Goal: Information Seeking & Learning: Learn about a topic

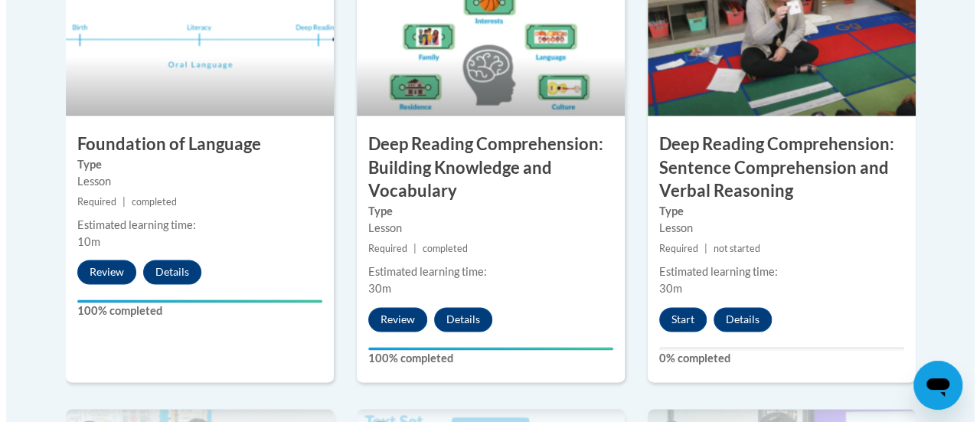
scroll to position [954, 0]
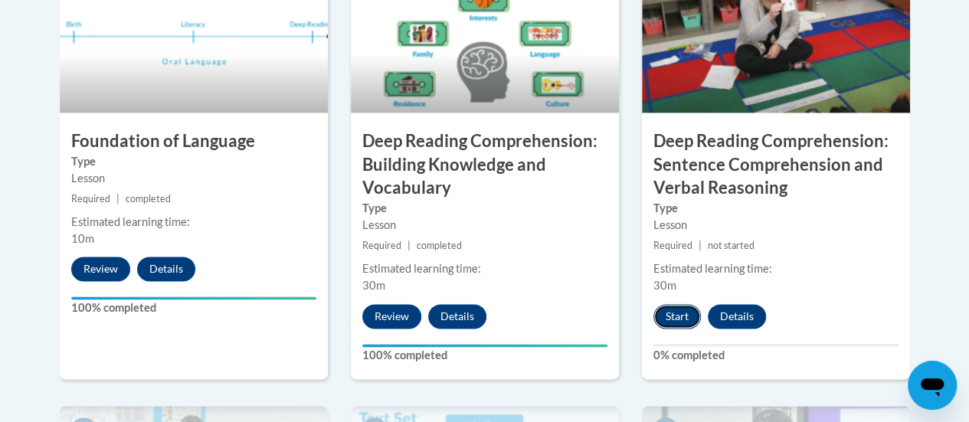
click at [679, 314] on button "Start" at bounding box center [676, 316] width 47 height 25
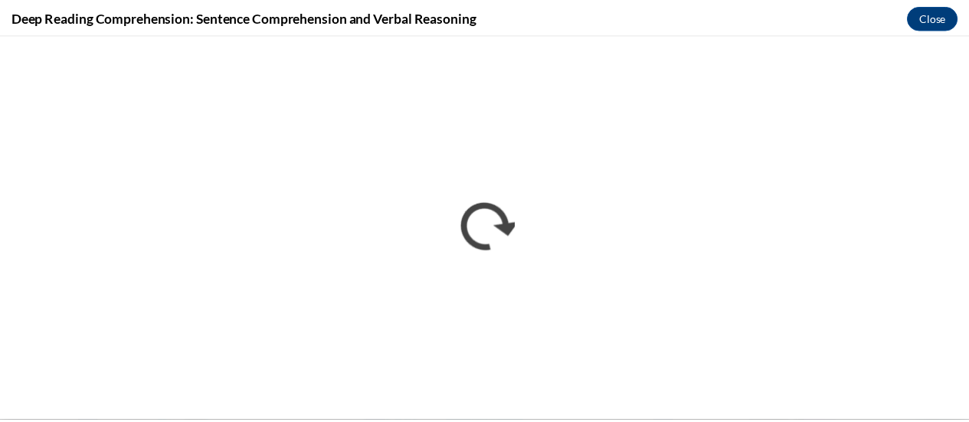
scroll to position [0, 0]
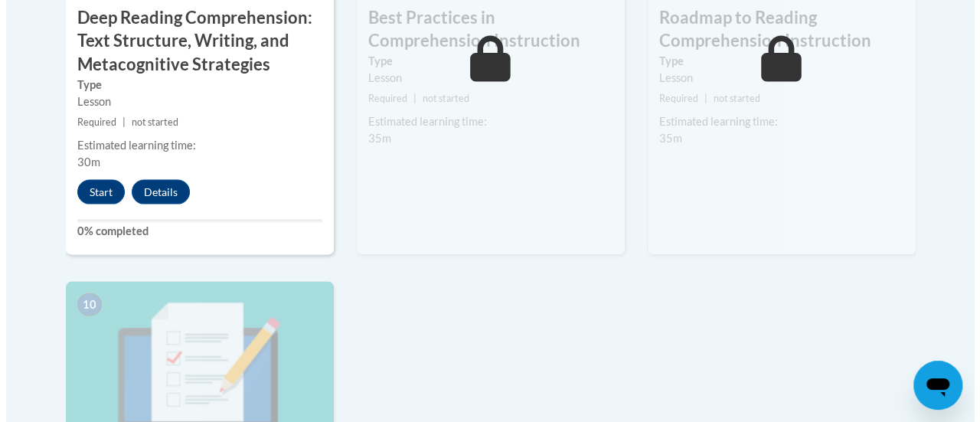
scroll to position [1517, 0]
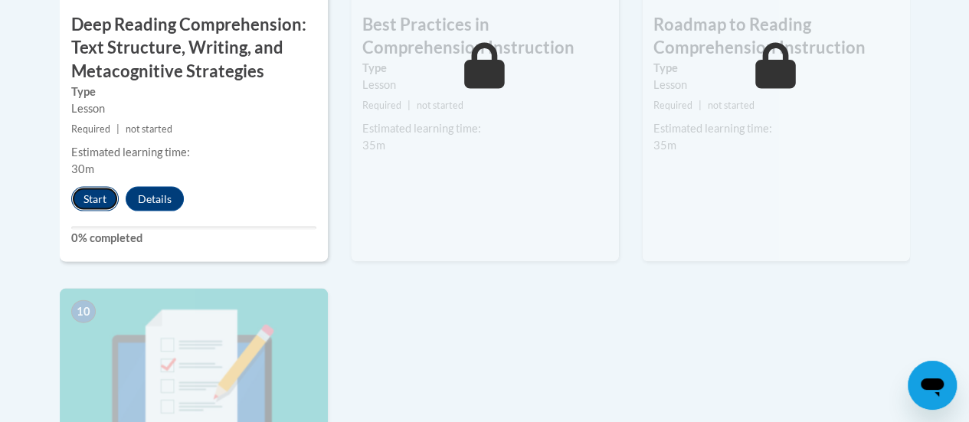
click at [102, 198] on button "Start" at bounding box center [94, 199] width 47 height 25
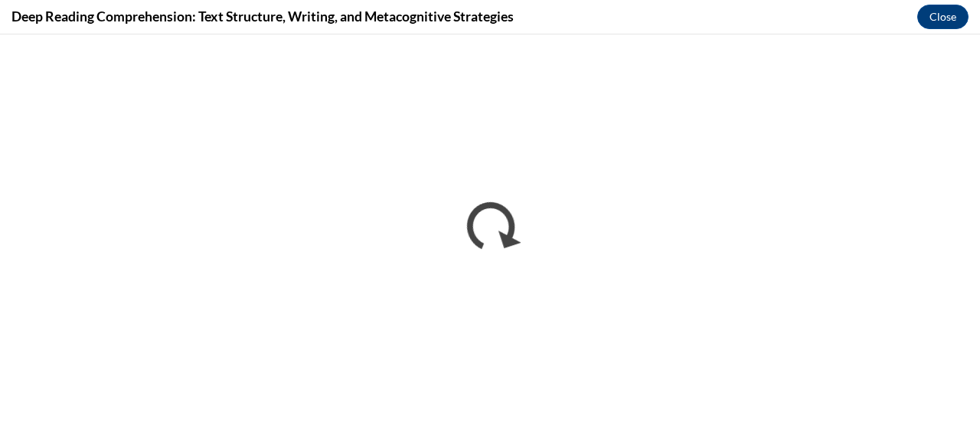
scroll to position [0, 0]
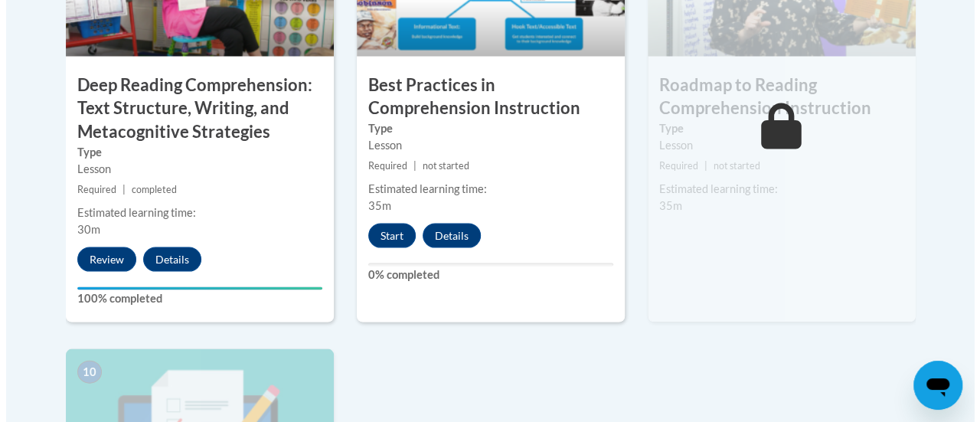
scroll to position [1456, 0]
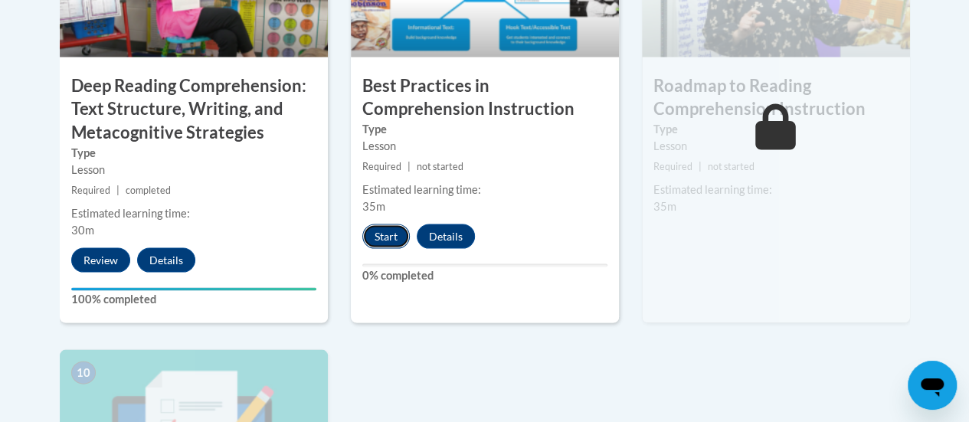
click at [396, 230] on button "Start" at bounding box center [385, 236] width 47 height 25
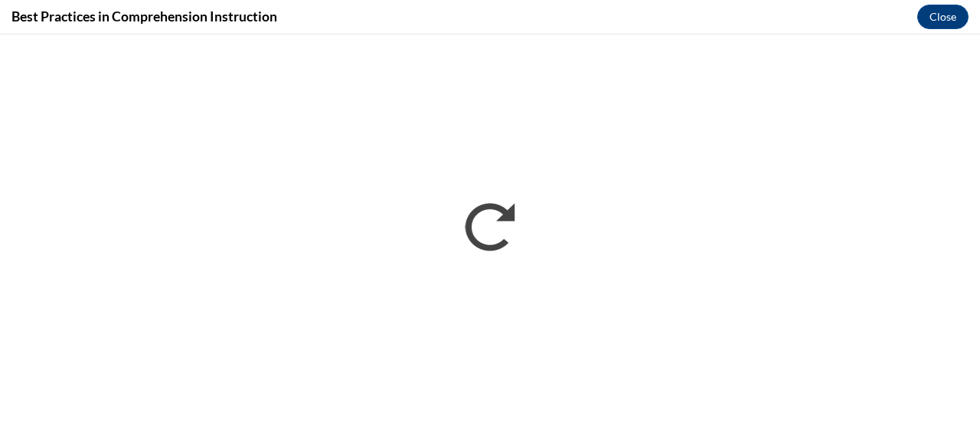
scroll to position [0, 0]
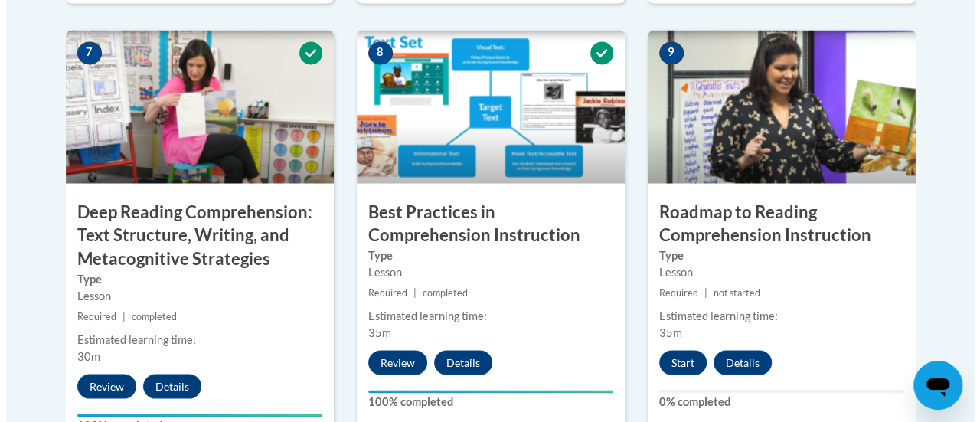
scroll to position [1322, 0]
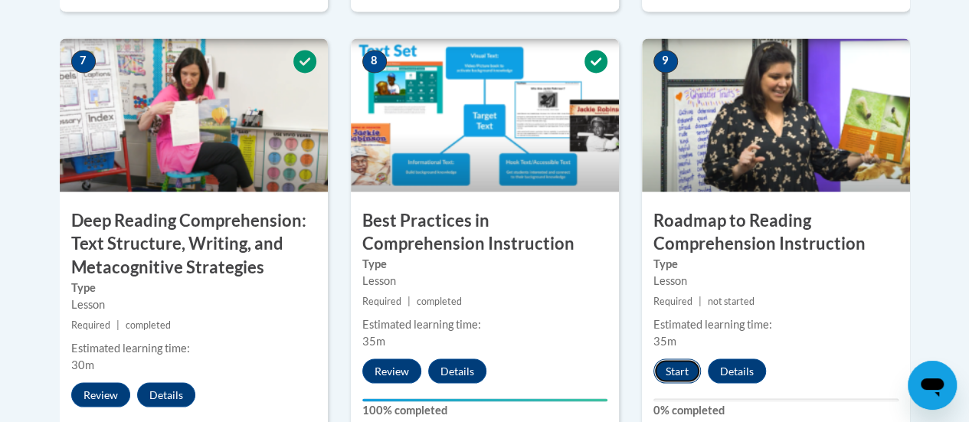
click at [672, 369] on button "Start" at bounding box center [676, 370] width 47 height 25
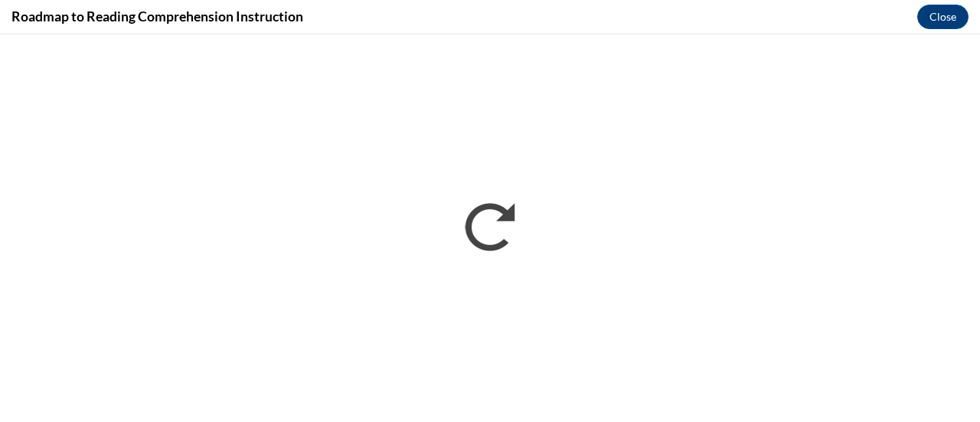
scroll to position [0, 0]
